Goal: Task Accomplishment & Management: Use online tool/utility

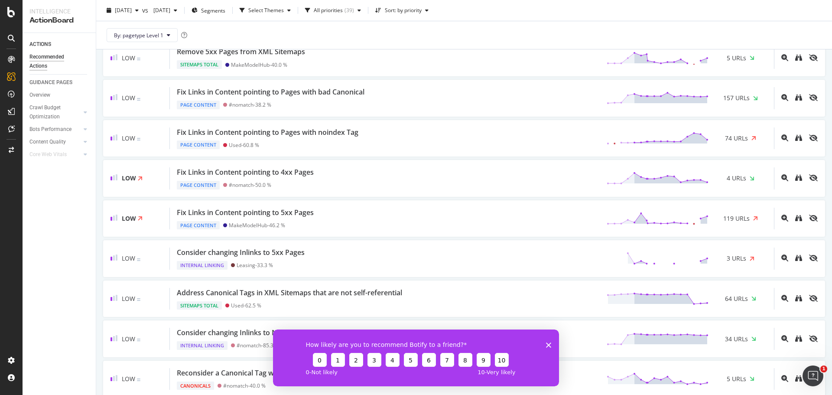
scroll to position [997, 0]
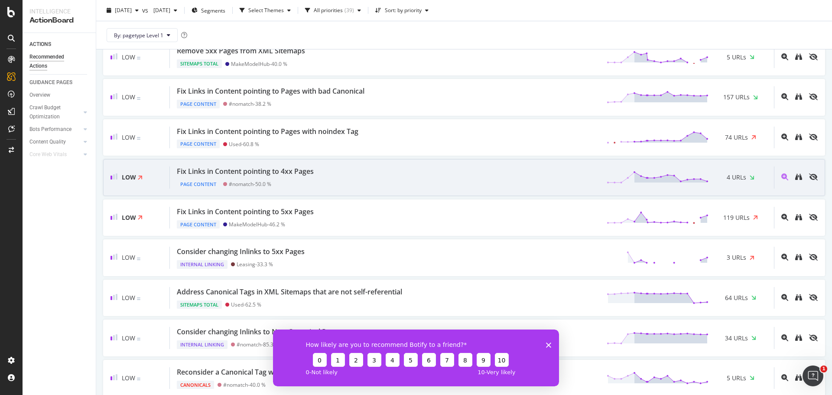
click at [363, 172] on div "Fix Links in Content pointing to 4xx Pages Page Content #nomatch - 50.0 % 4 URLs" at bounding box center [472, 177] width 604 height 22
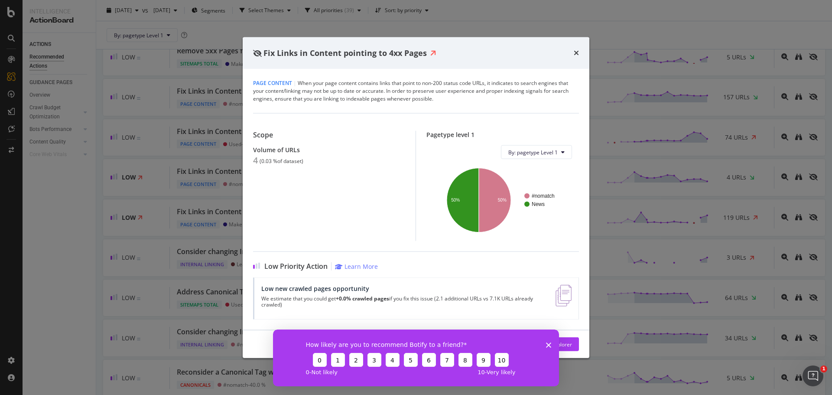
click at [546, 343] on icon "Close survey" at bounding box center [548, 344] width 5 height 5
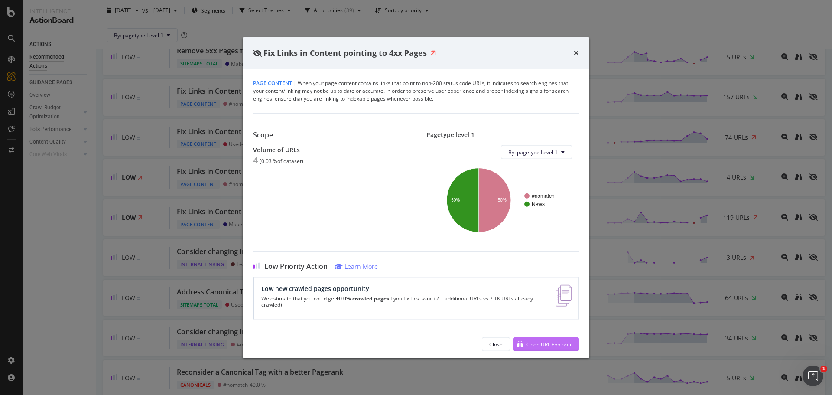
click at [536, 343] on div "Open URL Explorer" at bounding box center [548, 343] width 45 height 7
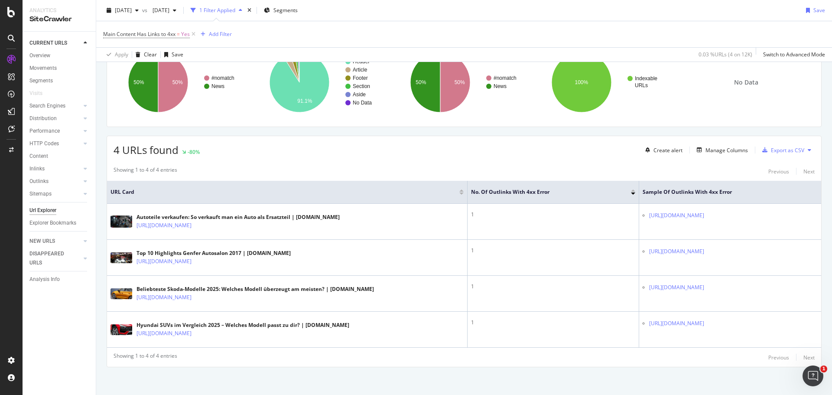
scroll to position [84, 0]
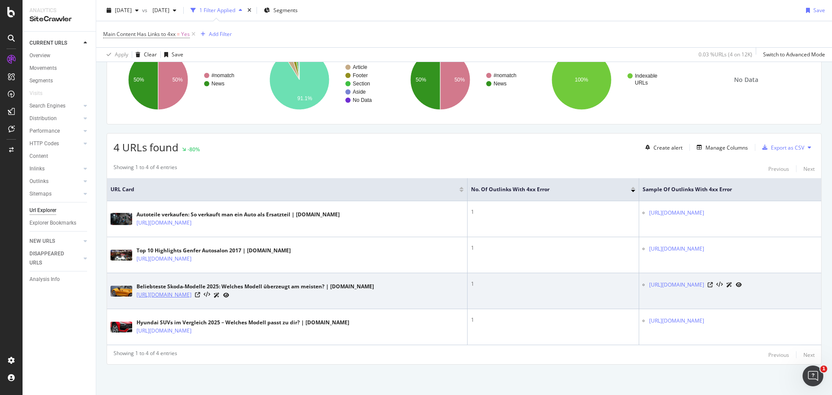
click at [191, 294] on link "https://www.carwow.de/auto-news/4843/beliebteste-skoda-modelle-2025-jan-jun" at bounding box center [163, 294] width 55 height 9
click at [200, 292] on icon at bounding box center [197, 294] width 5 height 5
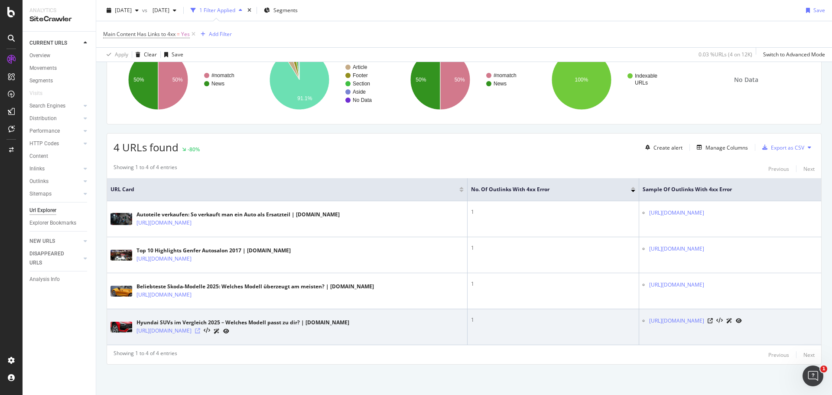
click at [200, 330] on icon at bounding box center [197, 330] width 5 height 5
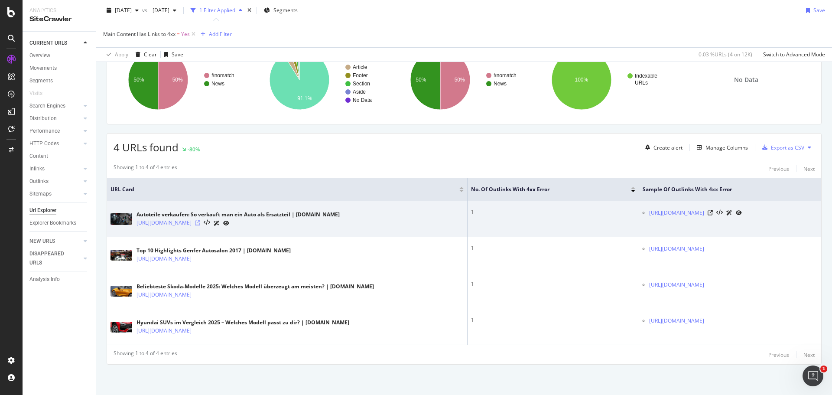
click at [200, 222] on icon at bounding box center [197, 222] width 5 height 5
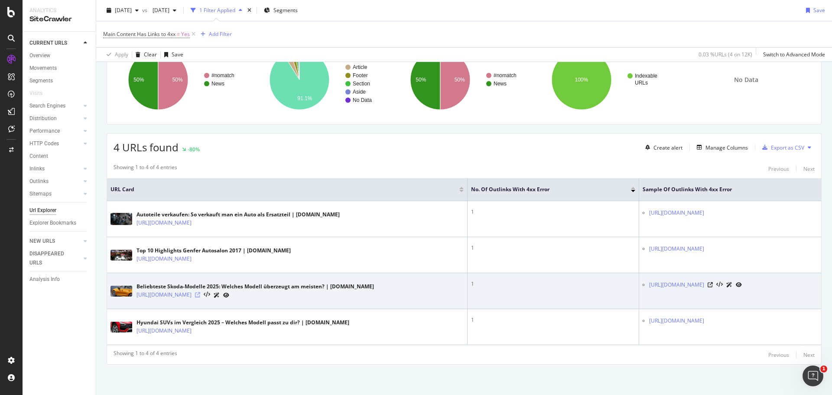
click at [200, 295] on icon at bounding box center [197, 294] width 5 height 5
